Goal: Information Seeking & Learning: Learn about a topic

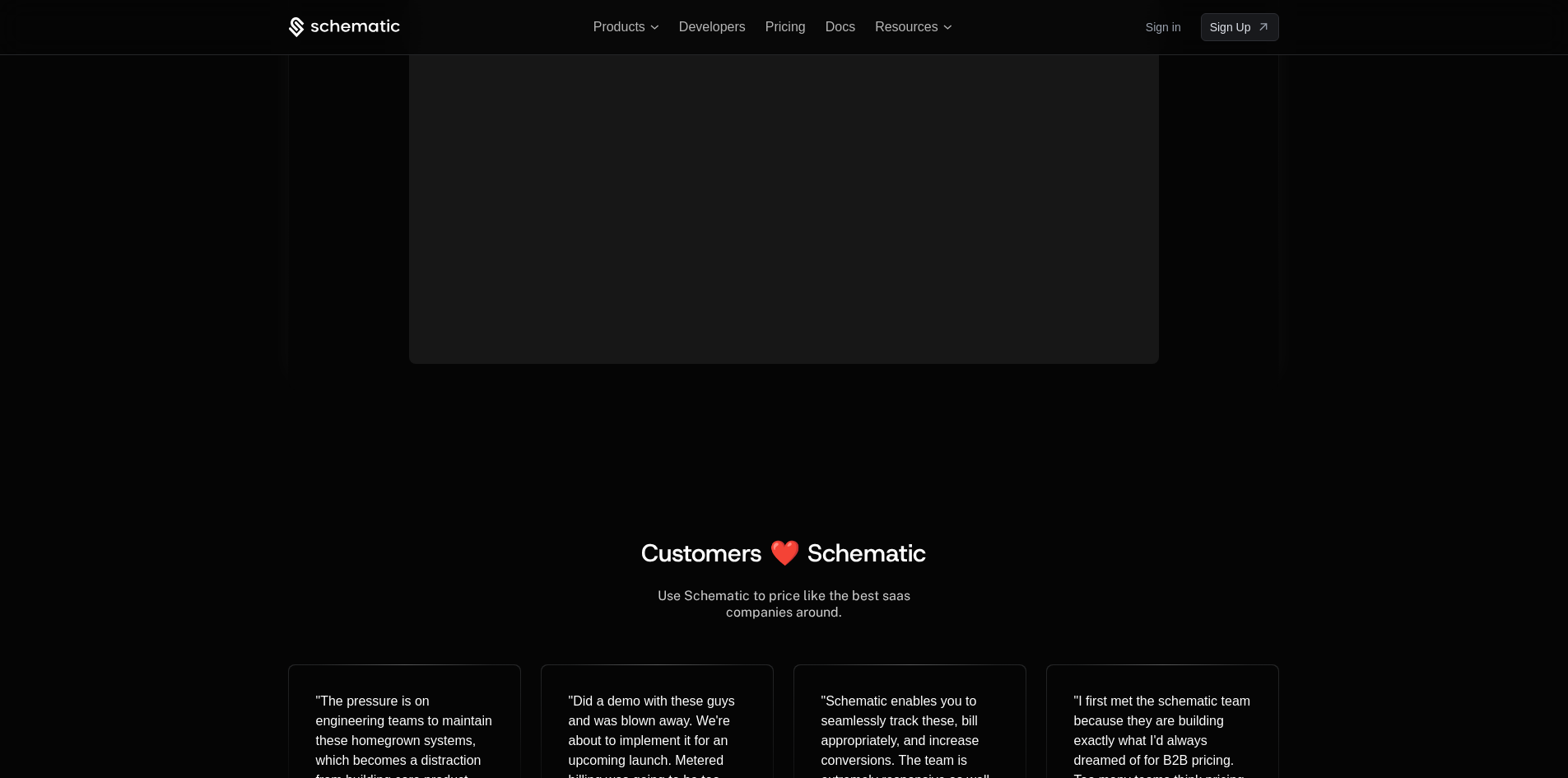
scroll to position [6015, 0]
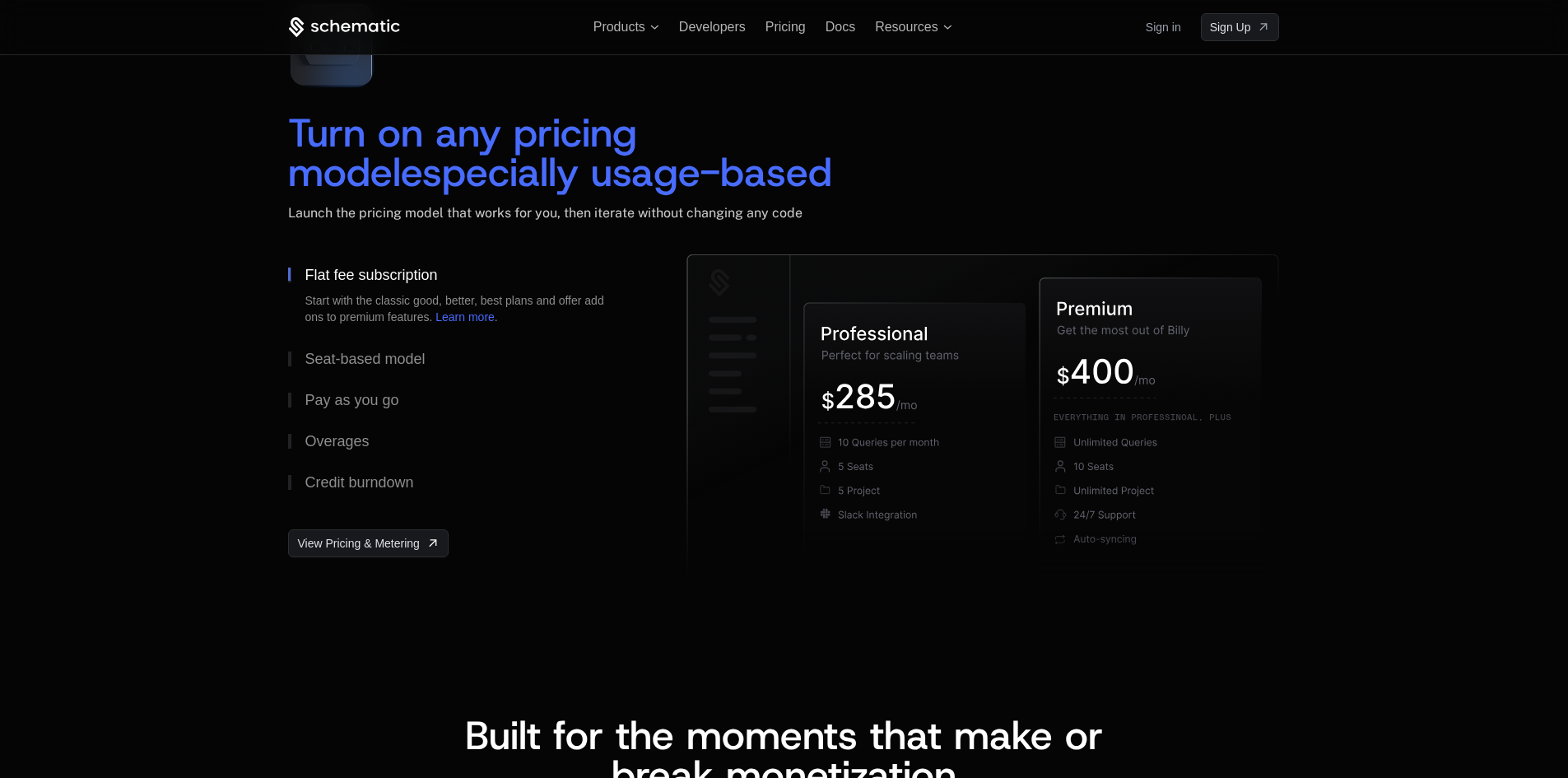
scroll to position [2306, 0]
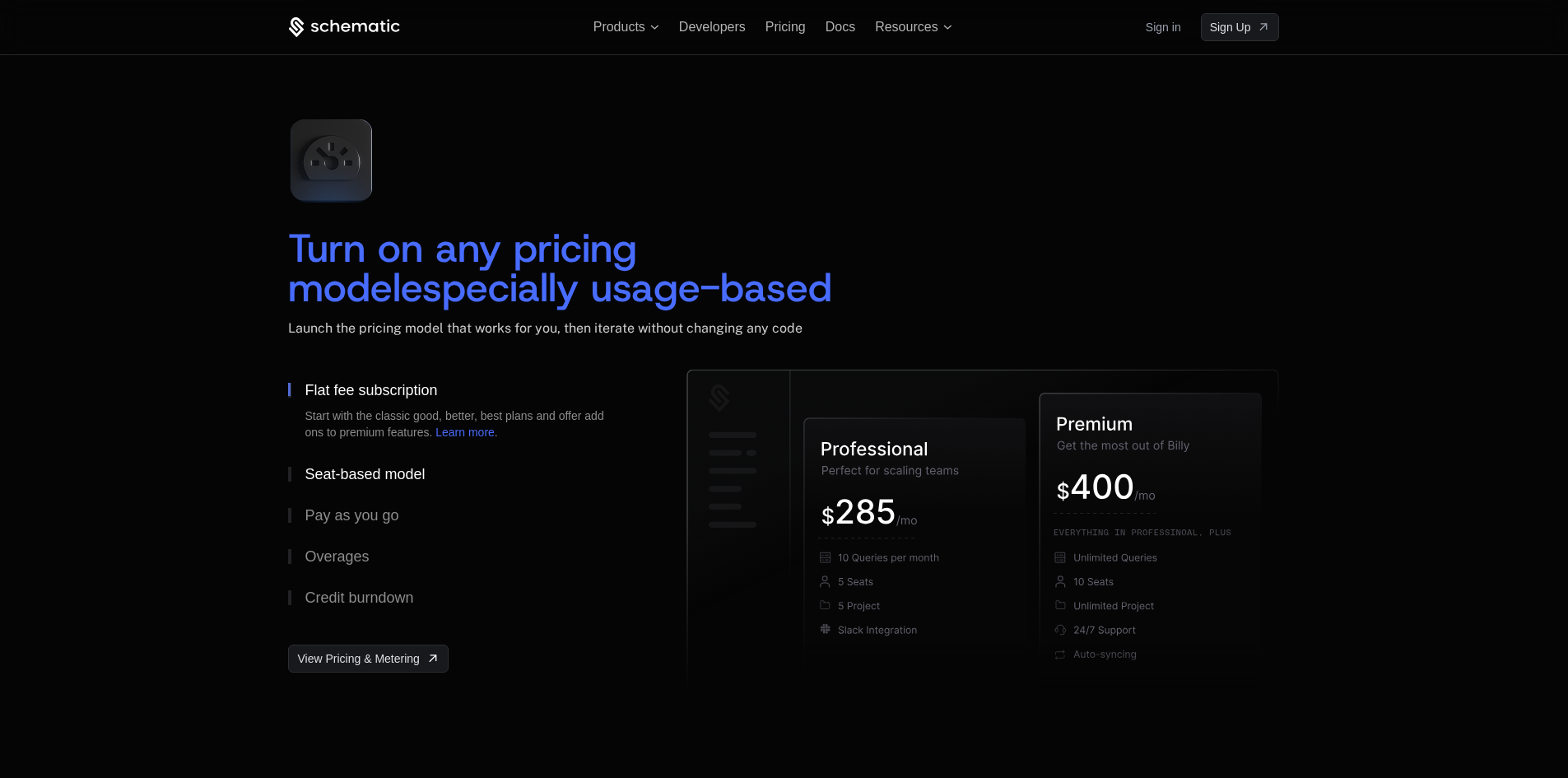
click at [367, 479] on div "Seat-based model" at bounding box center [364, 473] width 120 height 15
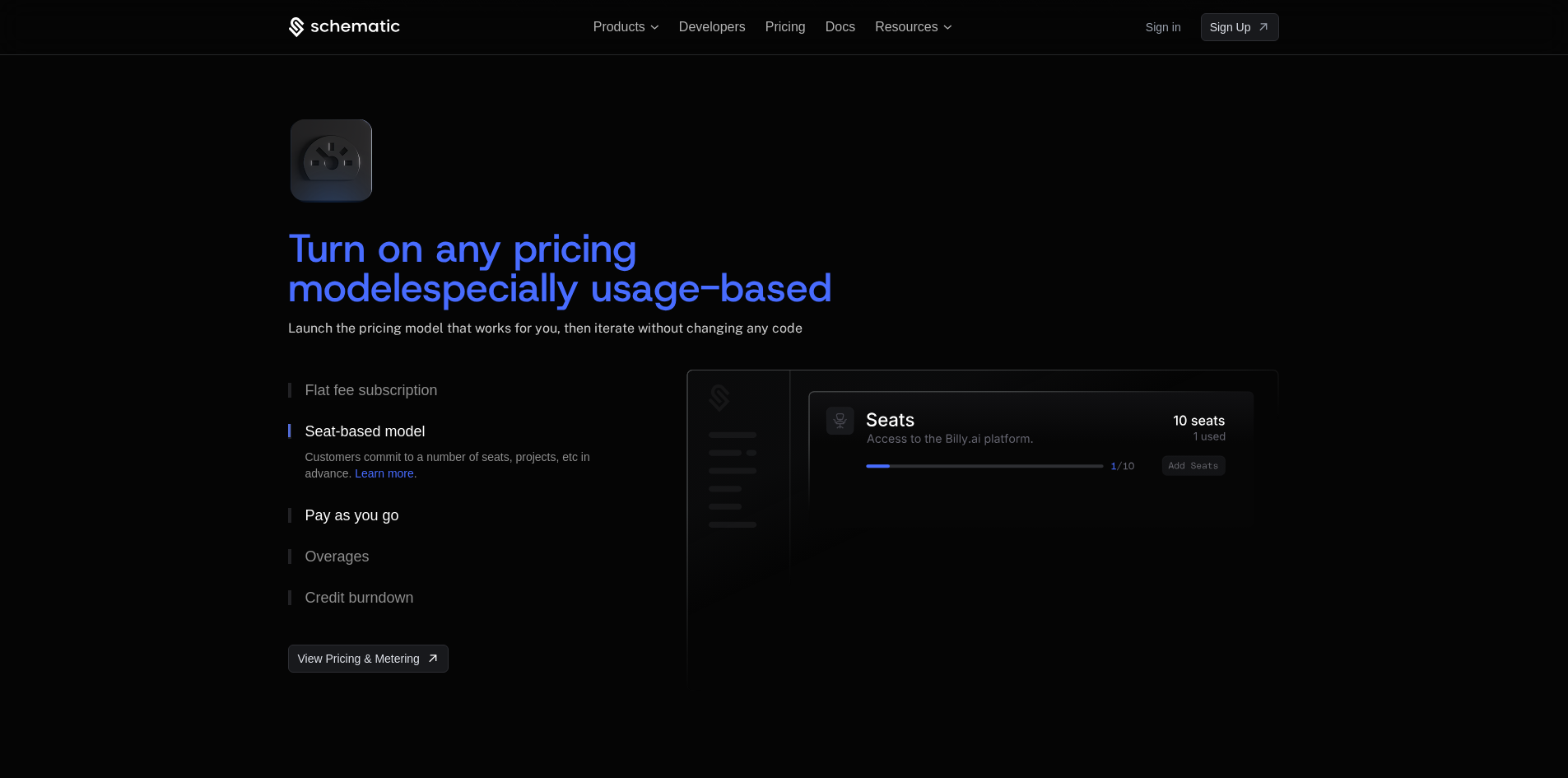
click at [360, 517] on div "Pay as you go" at bounding box center [351, 515] width 94 height 15
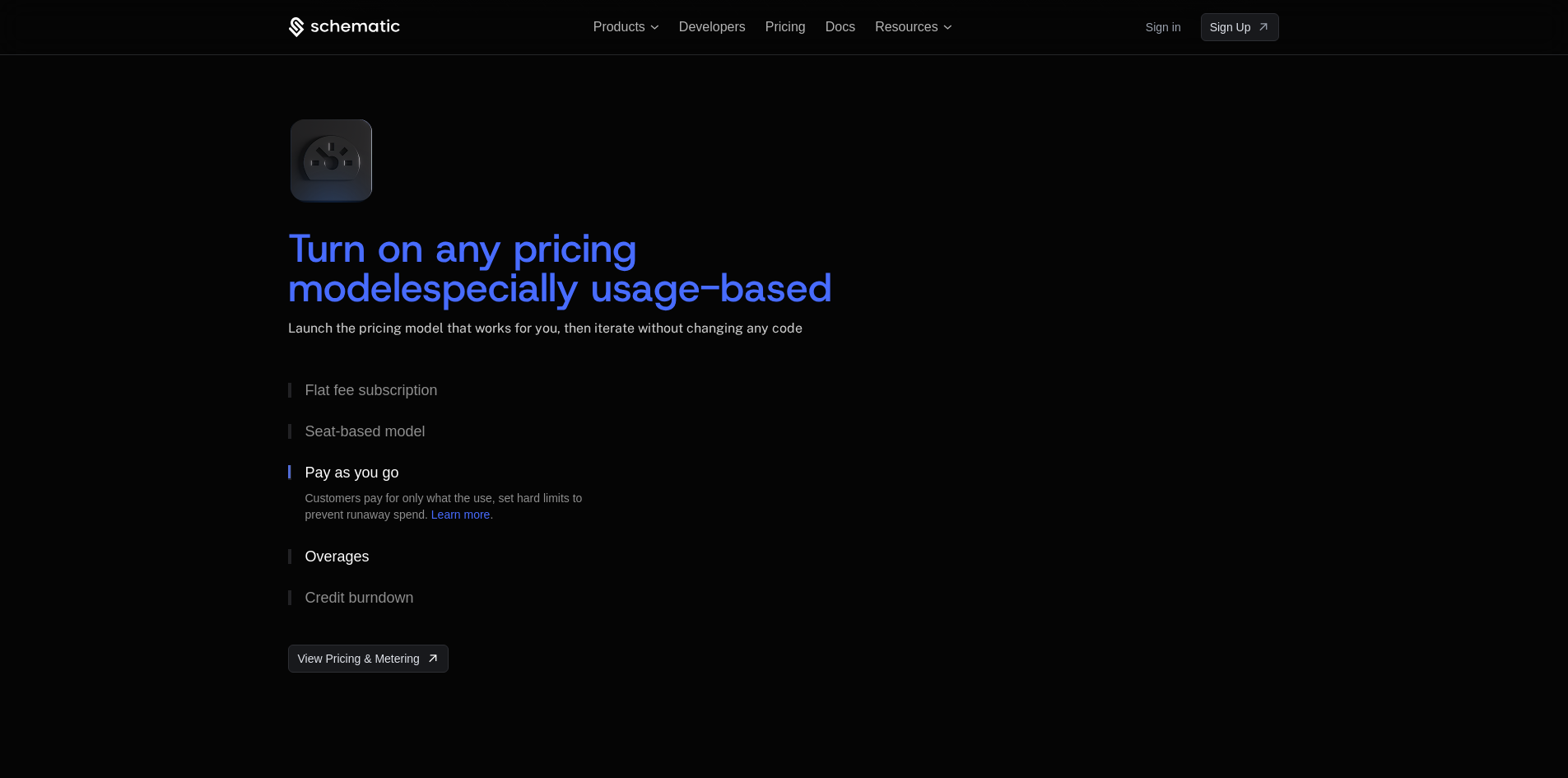
click at [354, 563] on div "Overages" at bounding box center [336, 556] width 64 height 15
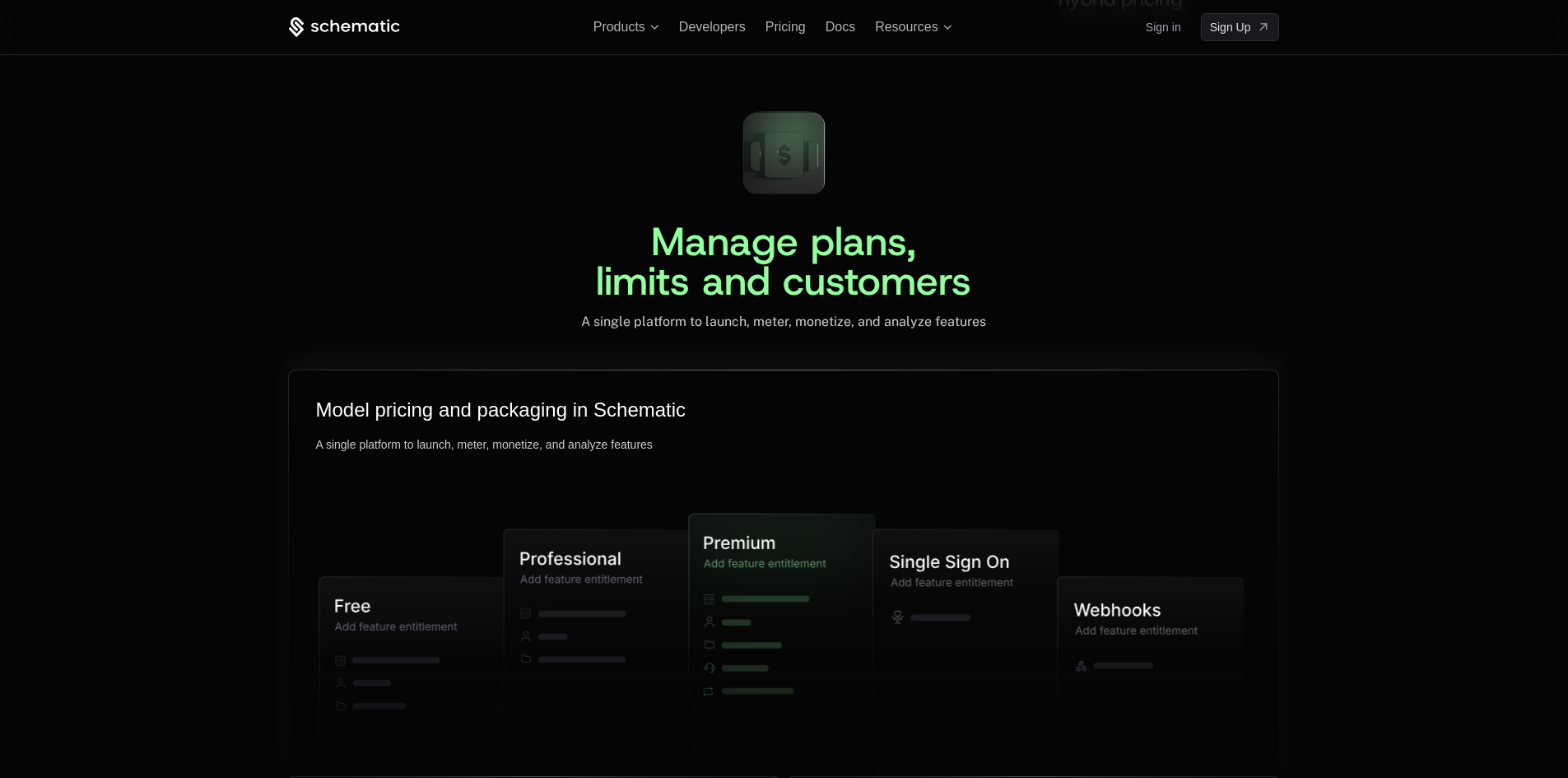
scroll to position [3788, 0]
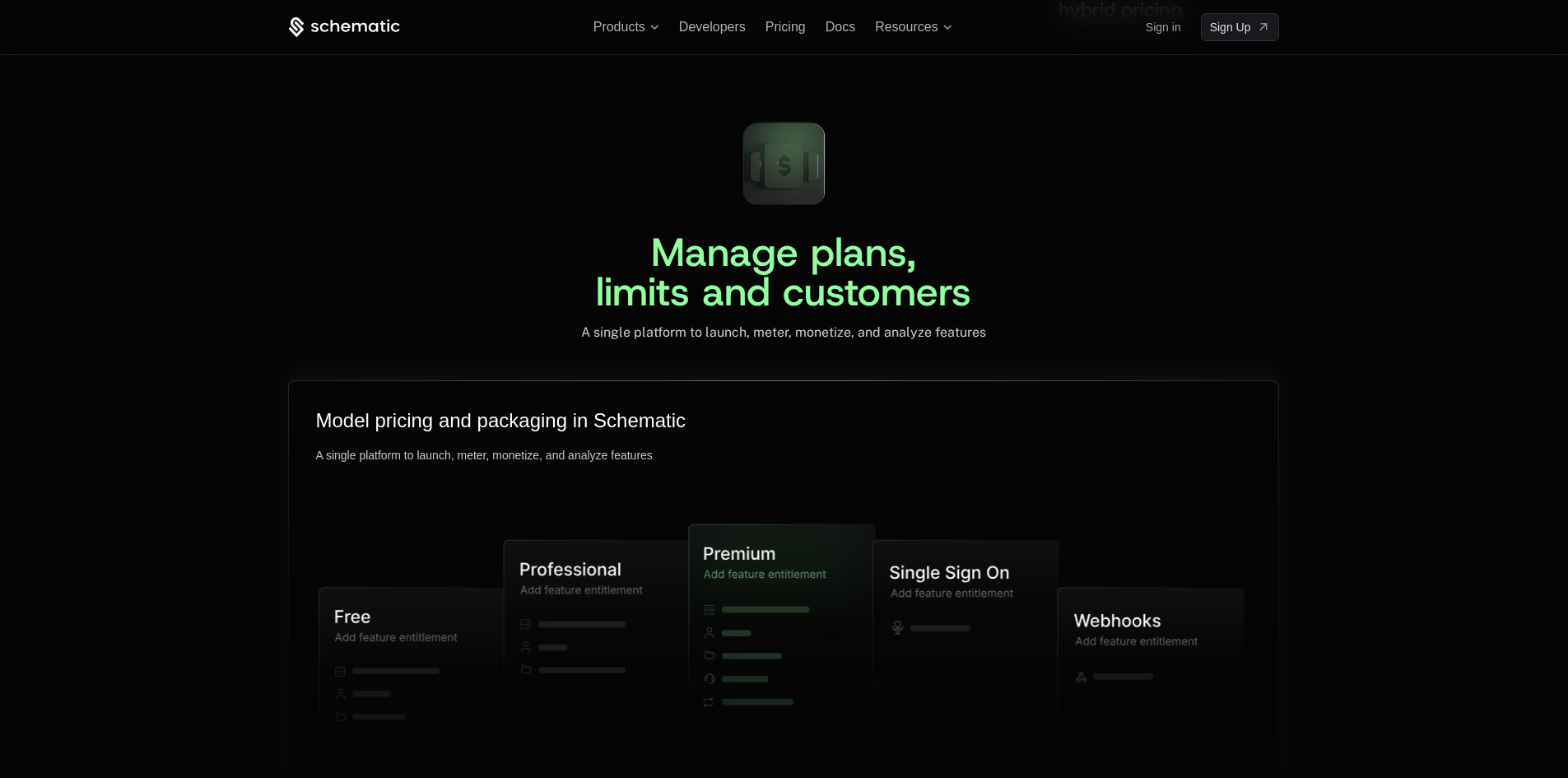
click at [601, 615] on icon at bounding box center [598, 663] width 186 height 246
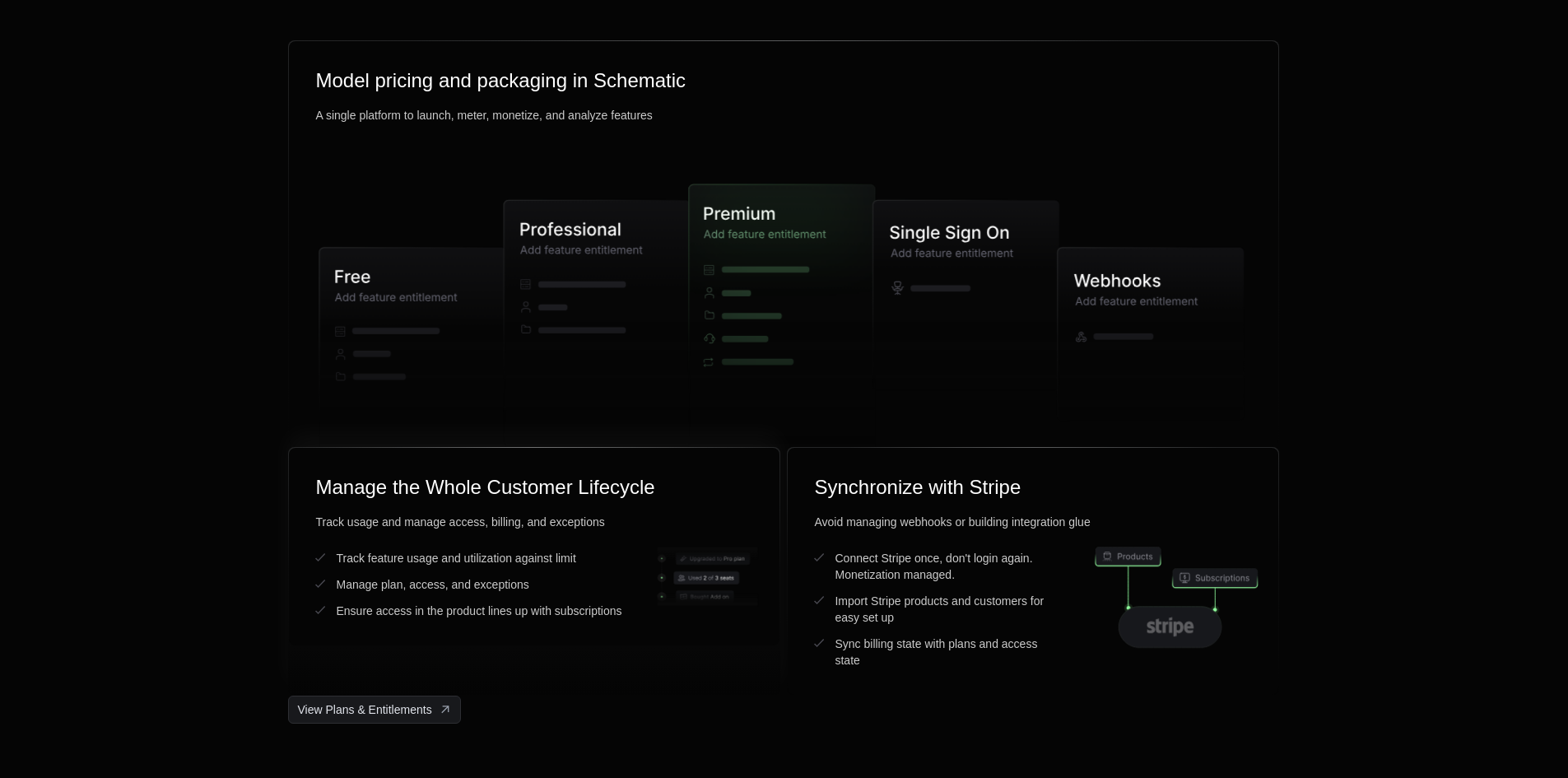
scroll to position [4200, 0]
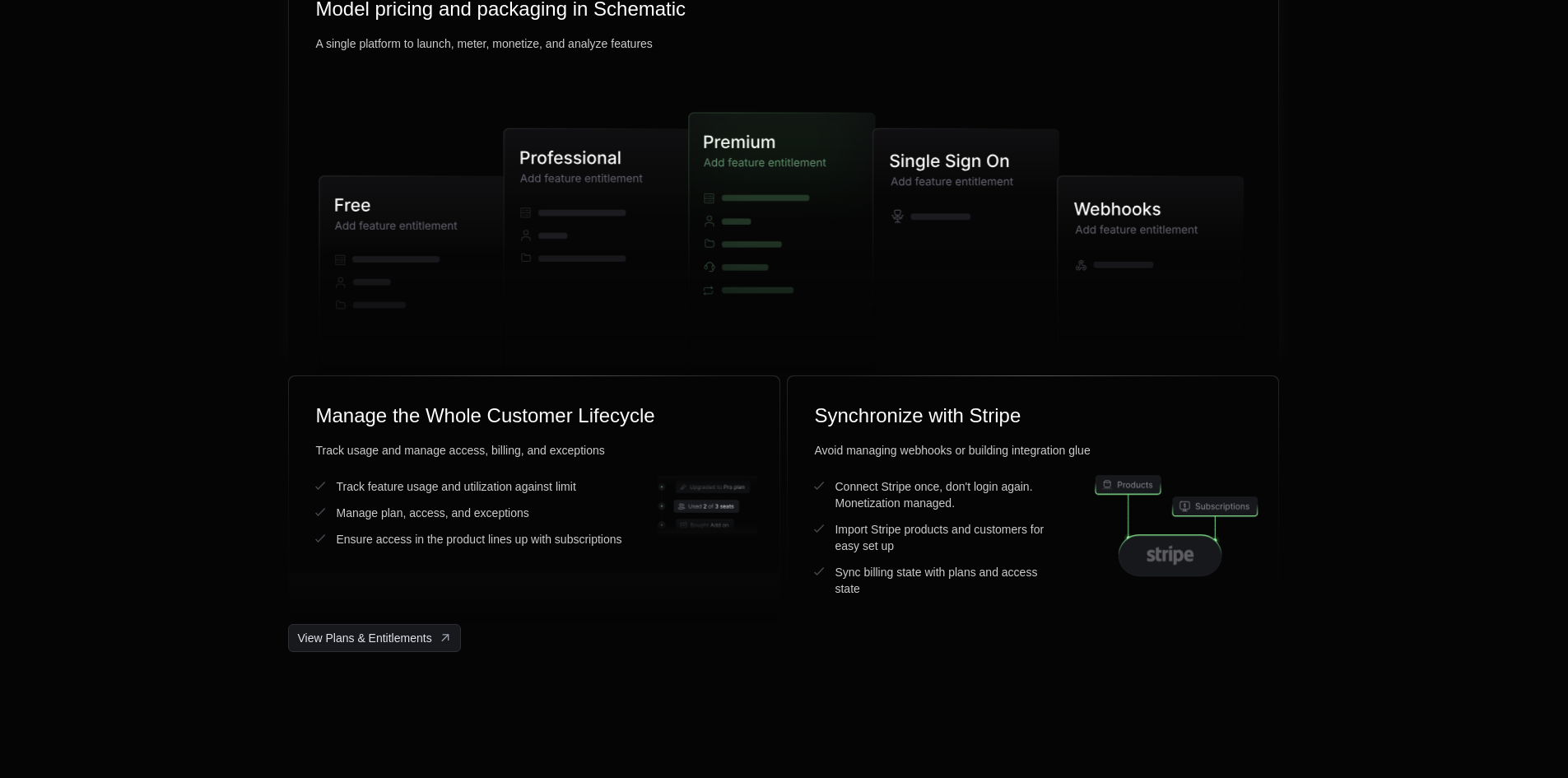
click at [439, 293] on icon at bounding box center [413, 287] width 186 height 223
click at [409, 640] on span "View Plans & Entitlements" at bounding box center [363, 637] width 134 height 16
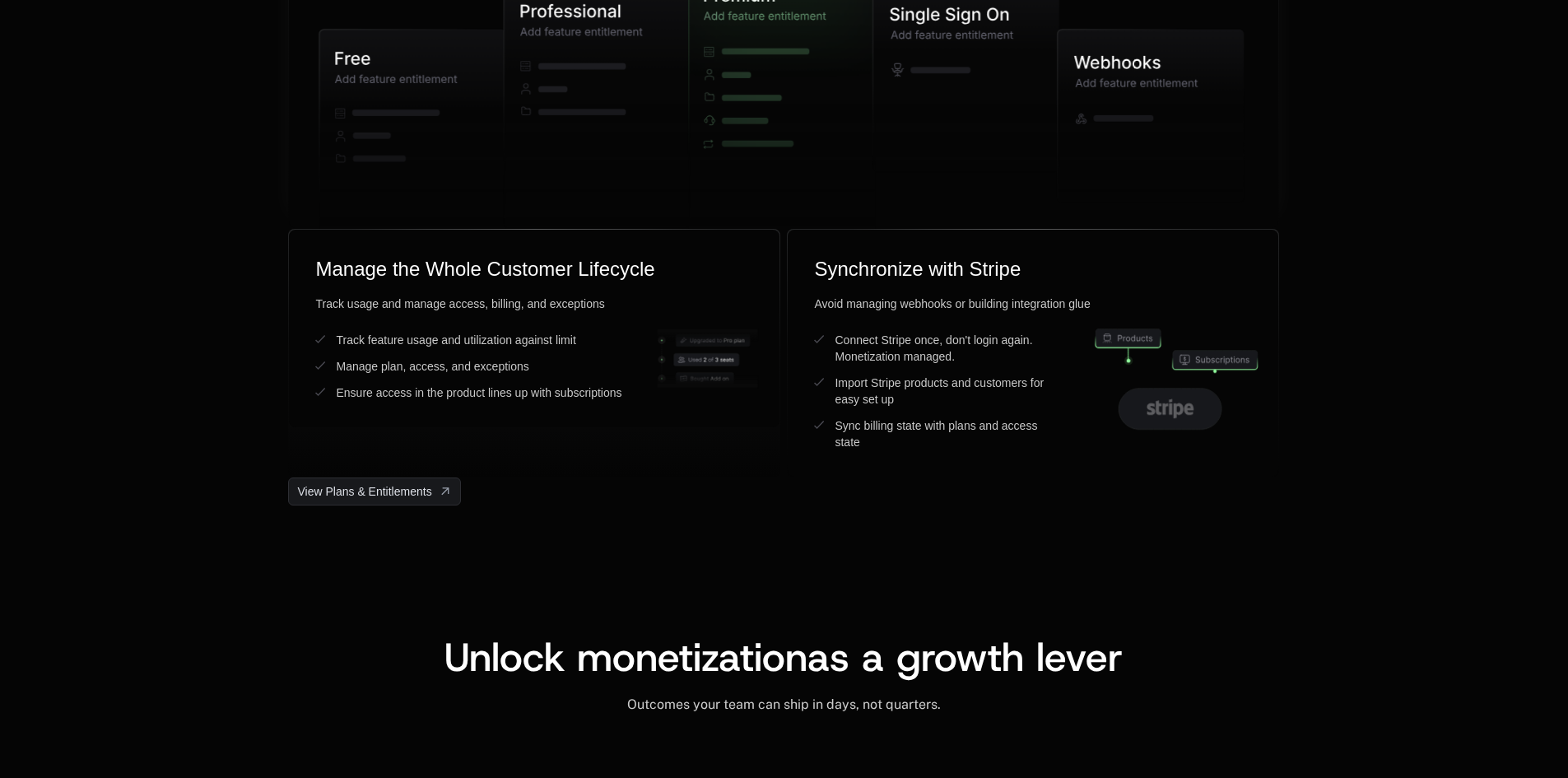
scroll to position [4529, 0]
